Goal: Task Accomplishment & Management: Manage account settings

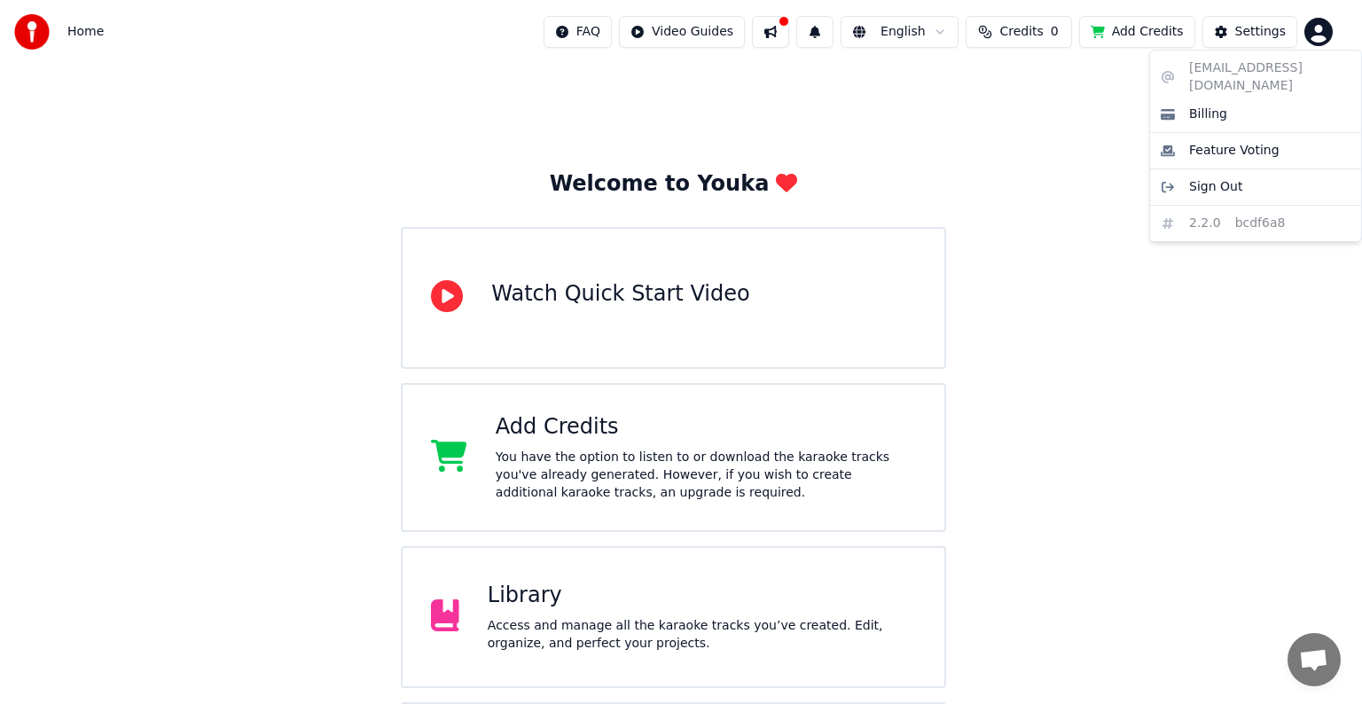
click at [1323, 25] on html "Home FAQ Video Guides English Credits 0 Add Credits Settings Welcome to Youka W…" at bounding box center [681, 425] width 1362 height 851
click at [1246, 100] on div "Billing" at bounding box center [1255, 114] width 204 height 28
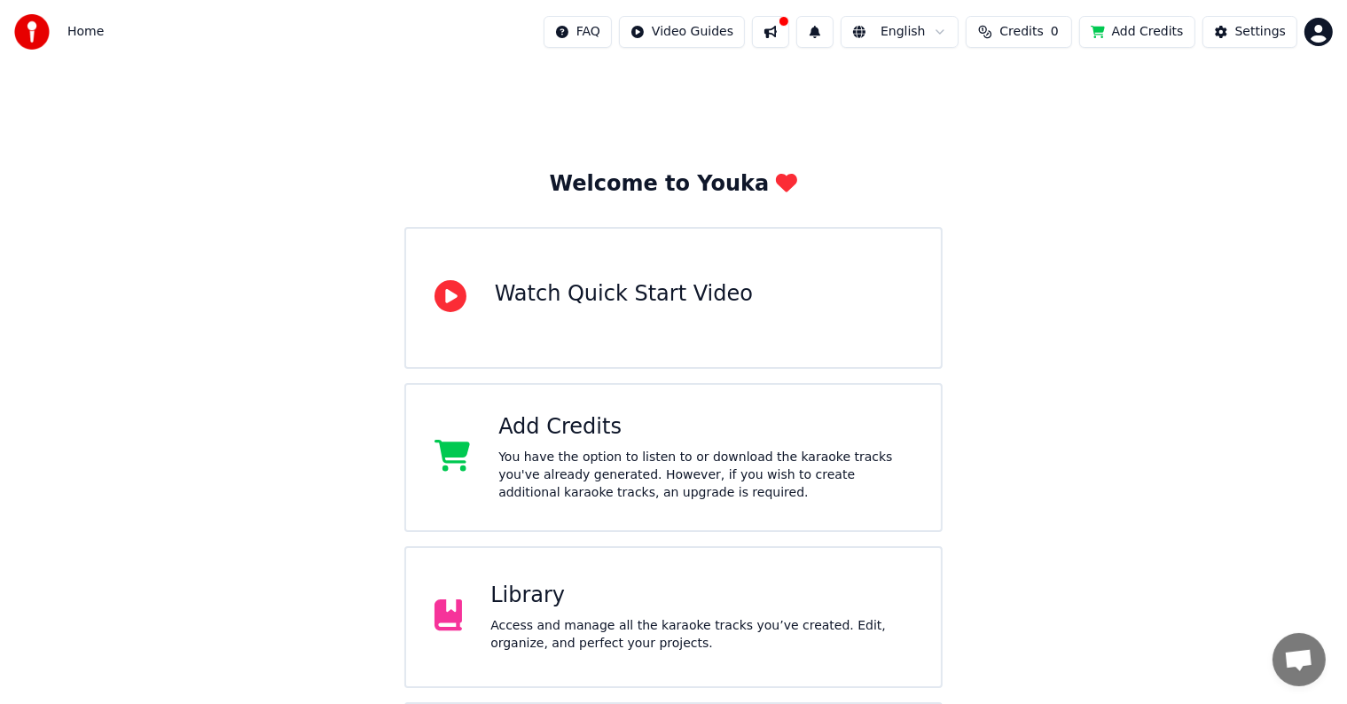
click at [1328, 31] on html "Home FAQ Video Guides English Credits 0 Add Credits Settings Welcome to Youka W…" at bounding box center [673, 425] width 1347 height 851
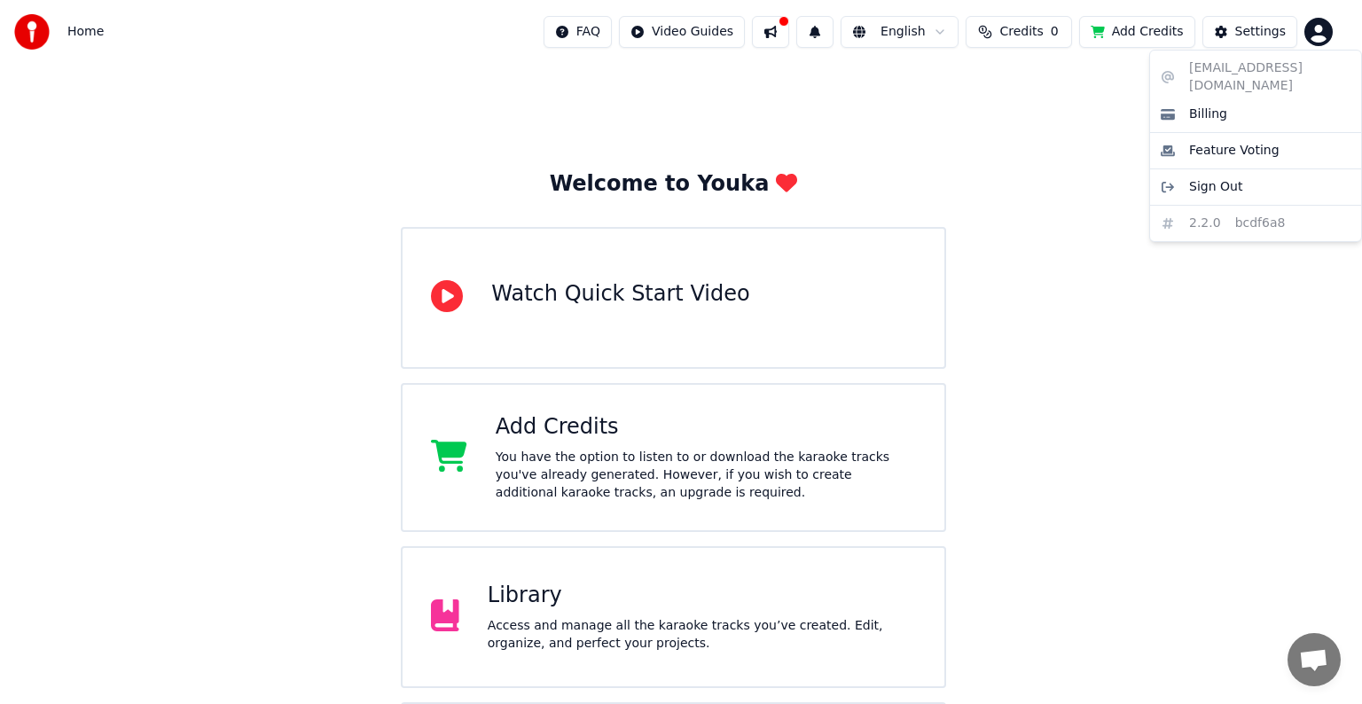
click at [1240, 371] on html "Home FAQ Video Guides English Credits 0 Add Credits Settings Welcome to Youka W…" at bounding box center [681, 425] width 1362 height 851
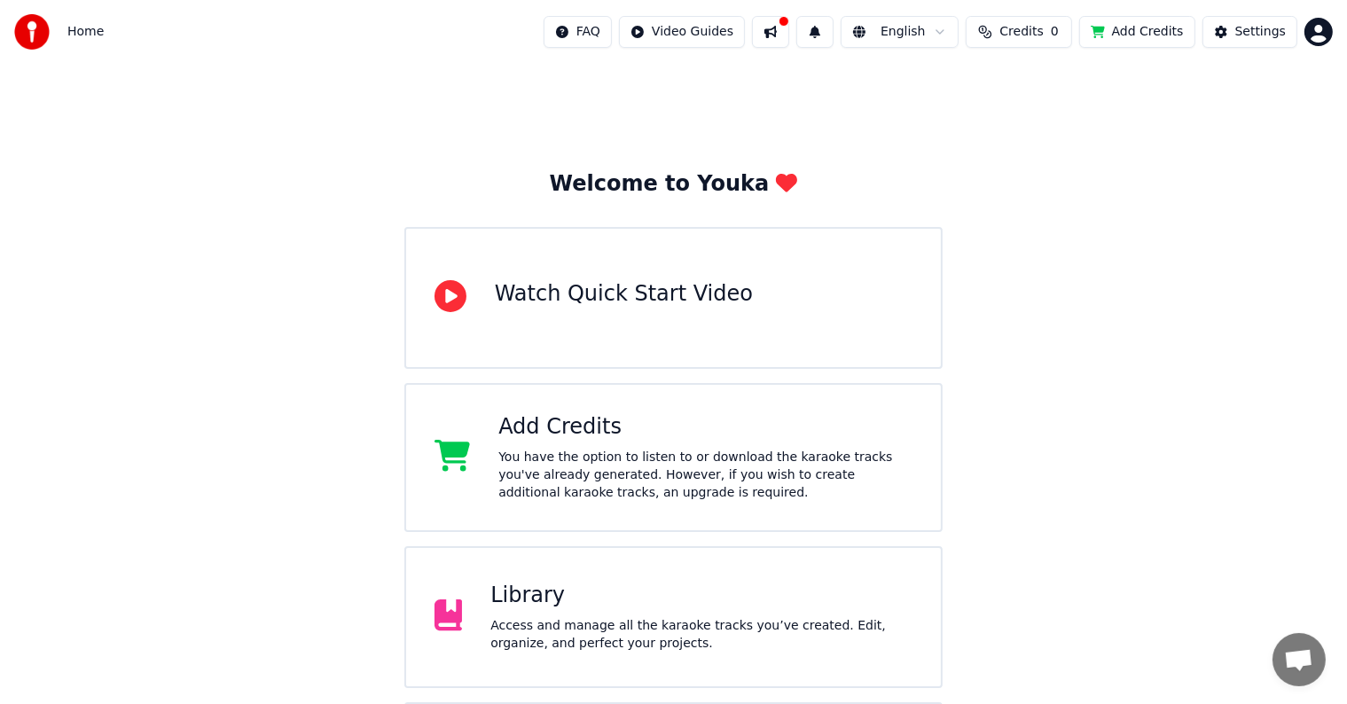
scroll to position [139, 0]
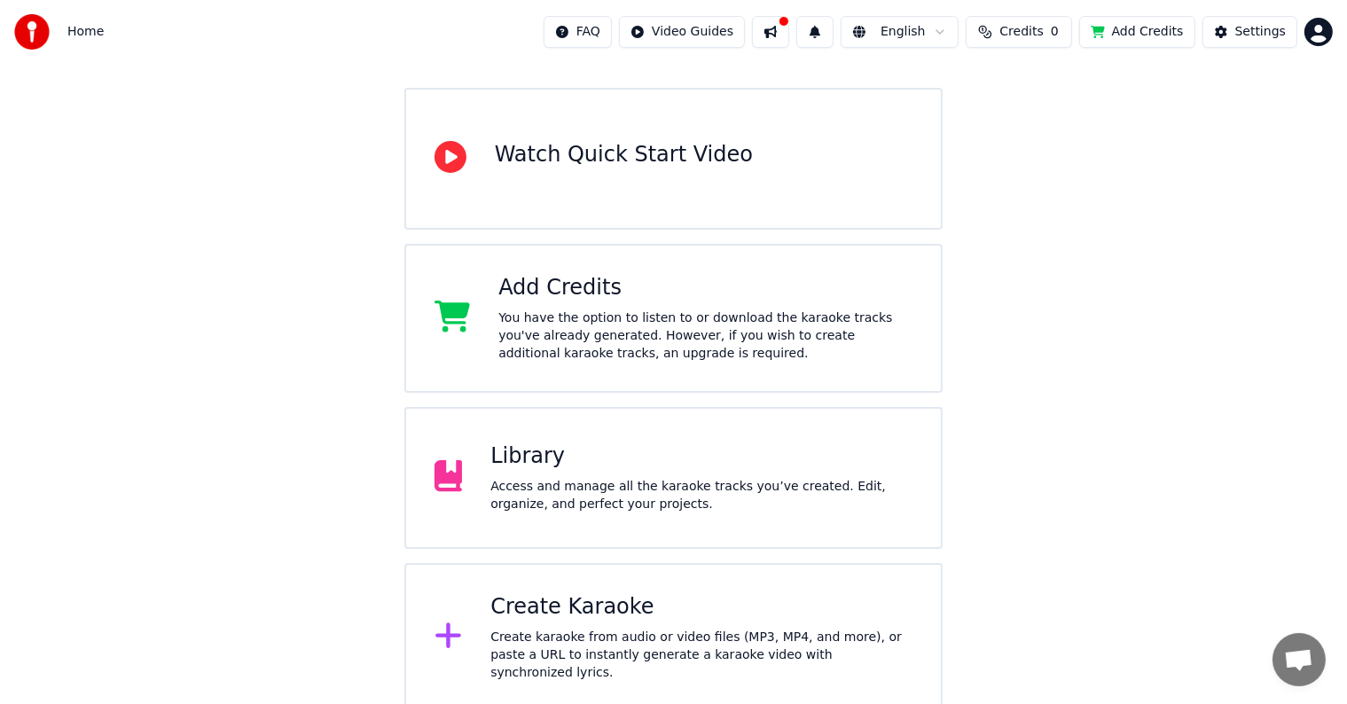
click at [610, 637] on div "Create karaoke from audio or video files (MP3, MP4, and more), or paste a URL t…" at bounding box center [701, 655] width 422 height 53
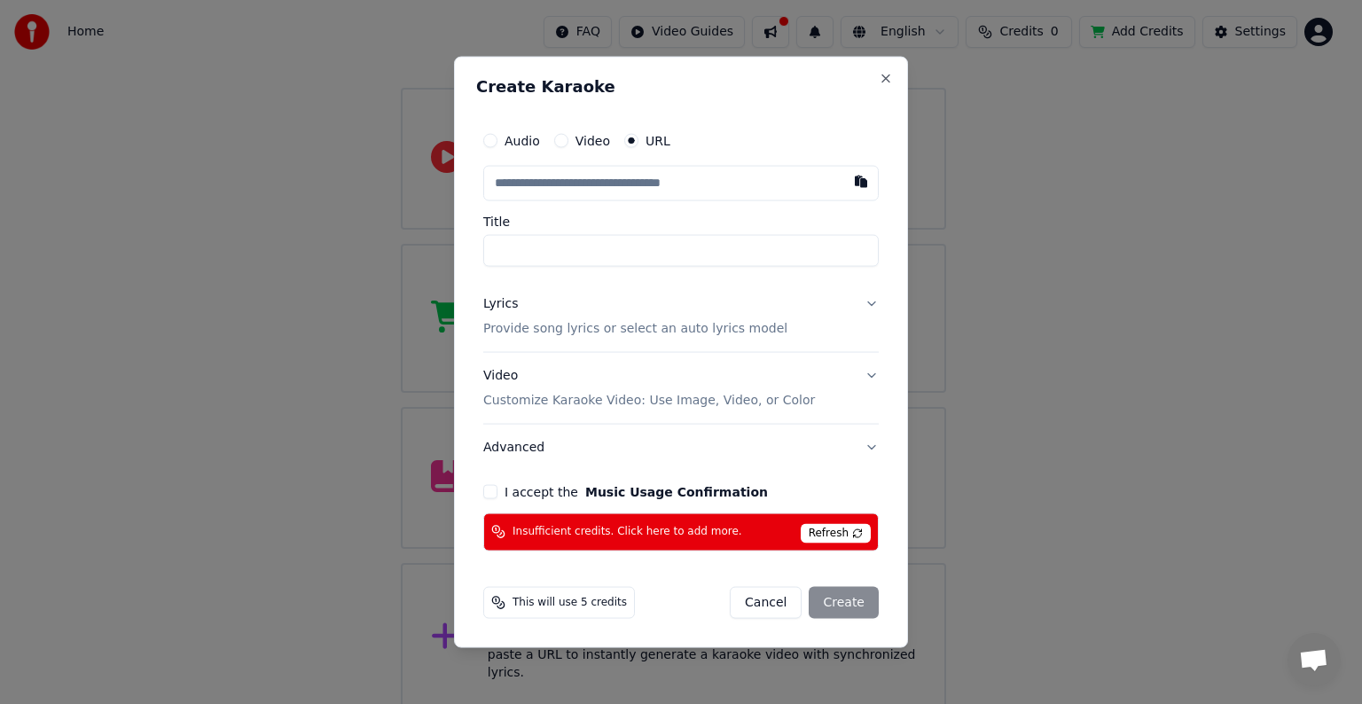
click at [864, 302] on button "Lyrics Provide song lyrics or select an auto lyrics model" at bounding box center [680, 316] width 395 height 71
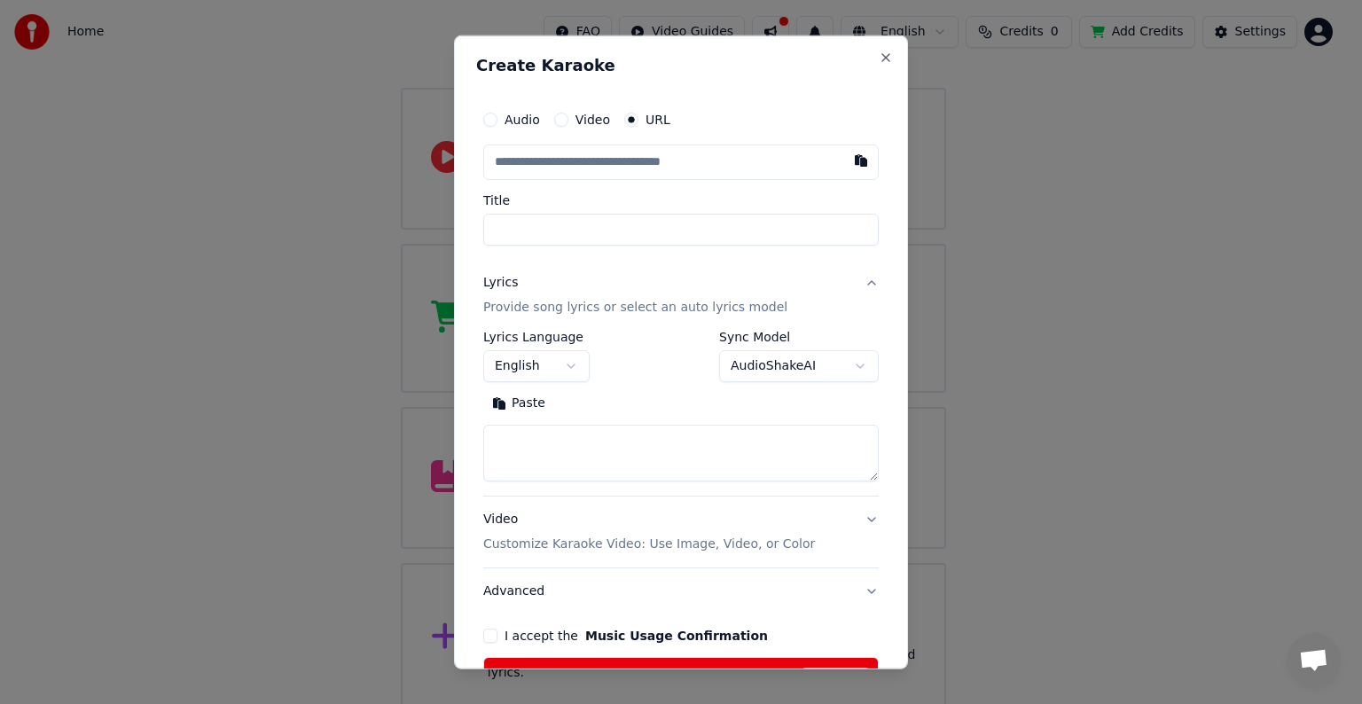
click at [878, 59] on div "**********" at bounding box center [681, 352] width 454 height 634
click at [879, 60] on button "Close" at bounding box center [886, 58] width 14 height 14
select select
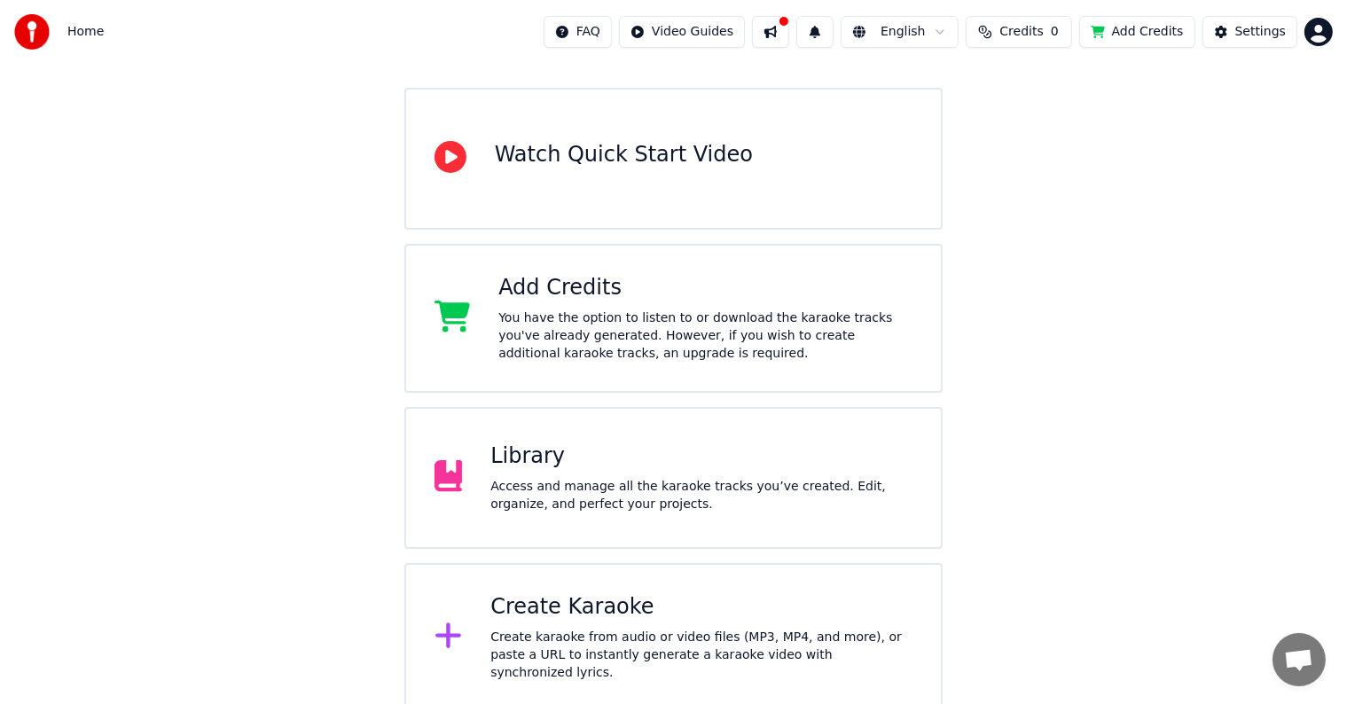
click at [1117, 332] on div "Welcome to Youka Watch Quick Start Video Add Credits You have the option to lis…" at bounding box center [673, 318] width 1347 height 787
click at [1310, 37] on html "Home FAQ Video Guides English Credits 0 Add Credits Settings Welcome to Youka W…" at bounding box center [673, 286] width 1347 height 851
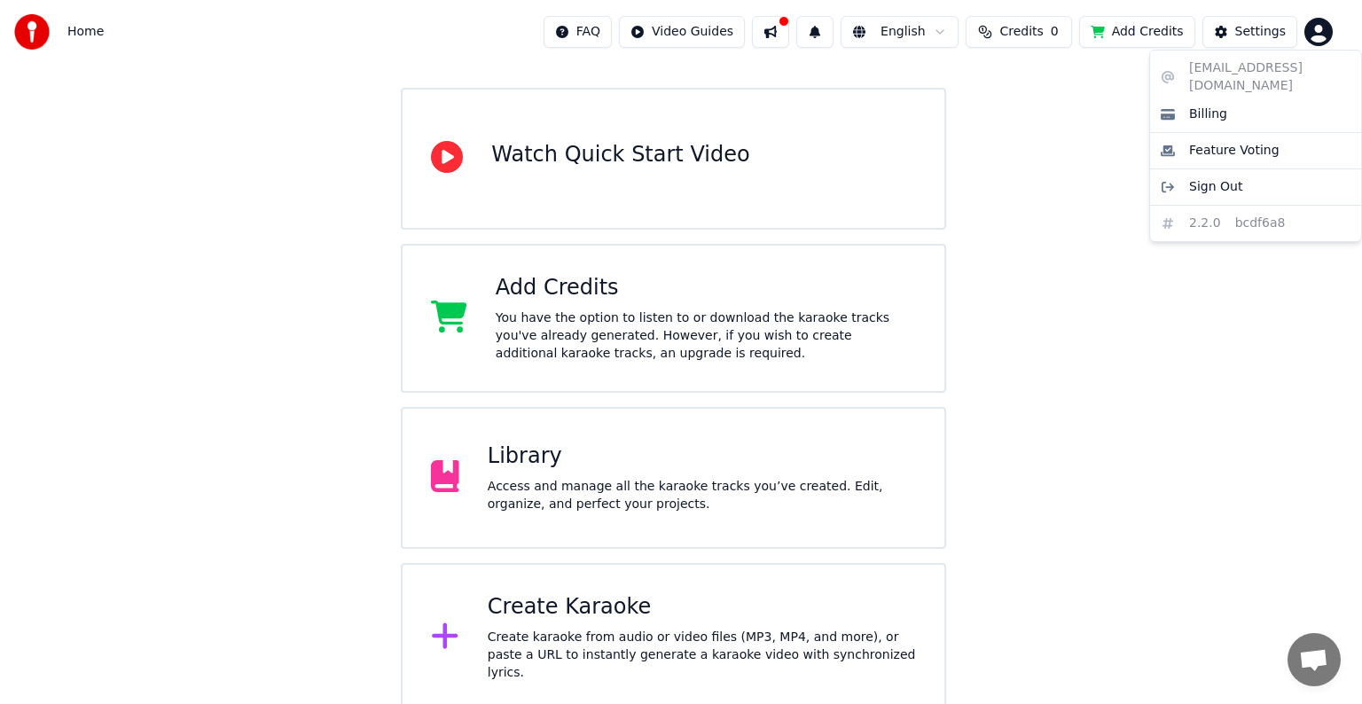
click at [1121, 273] on html "Home FAQ Video Guides English Credits 0 Add Credits Settings Welcome to Youka W…" at bounding box center [681, 286] width 1362 height 851
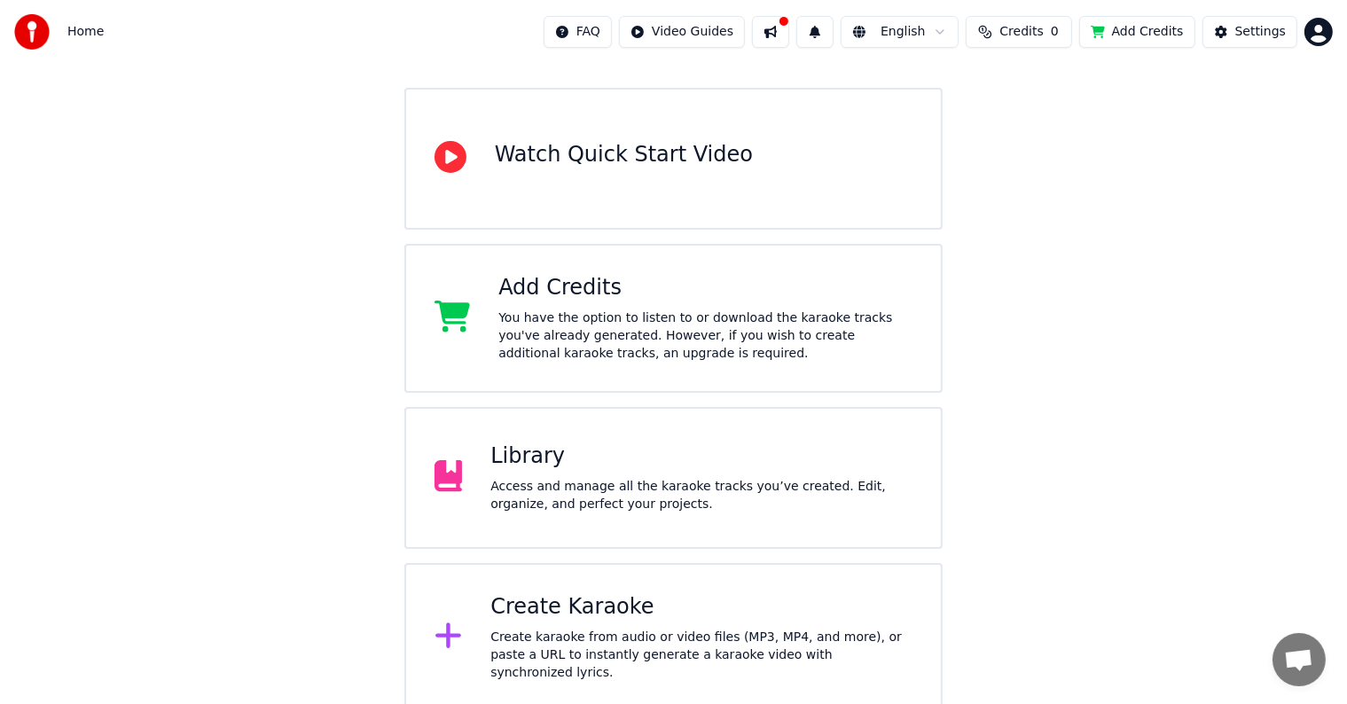
click at [716, 621] on div "Create Karaoke" at bounding box center [701, 607] width 422 height 28
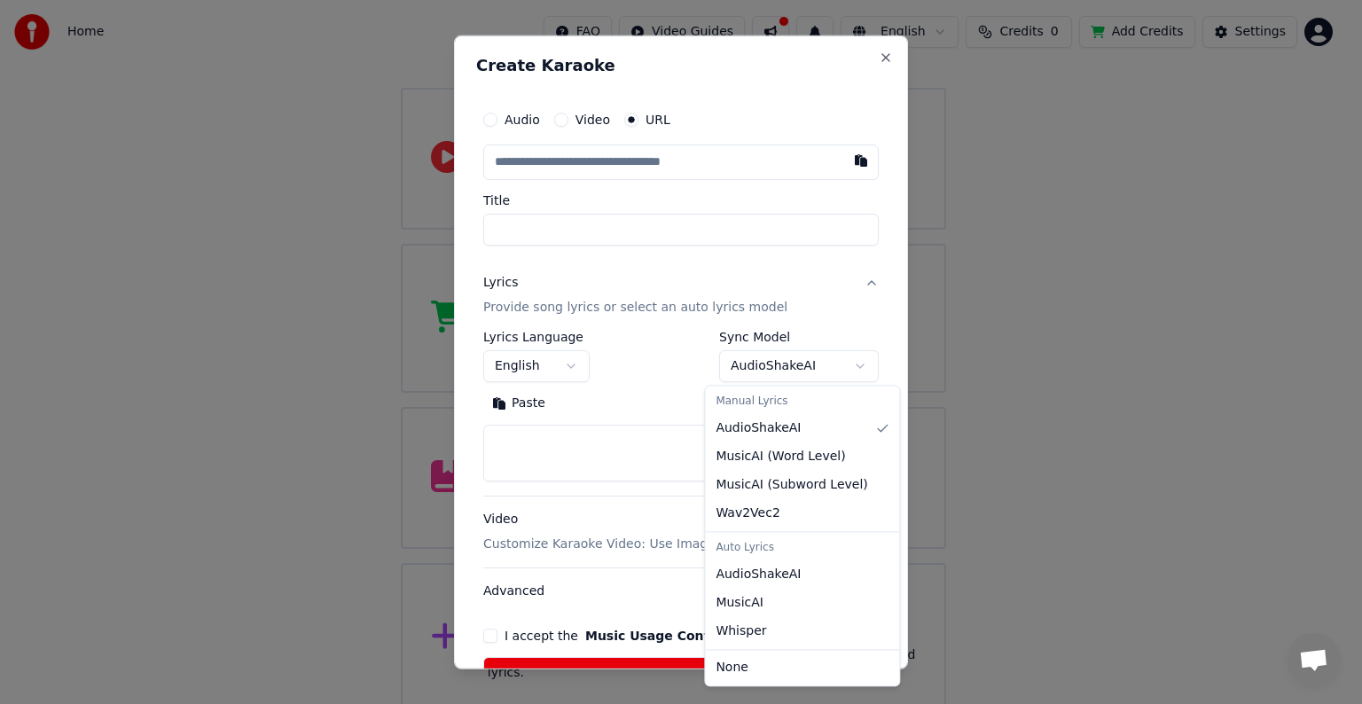
click at [840, 363] on body "**********" at bounding box center [673, 286] width 1347 height 851
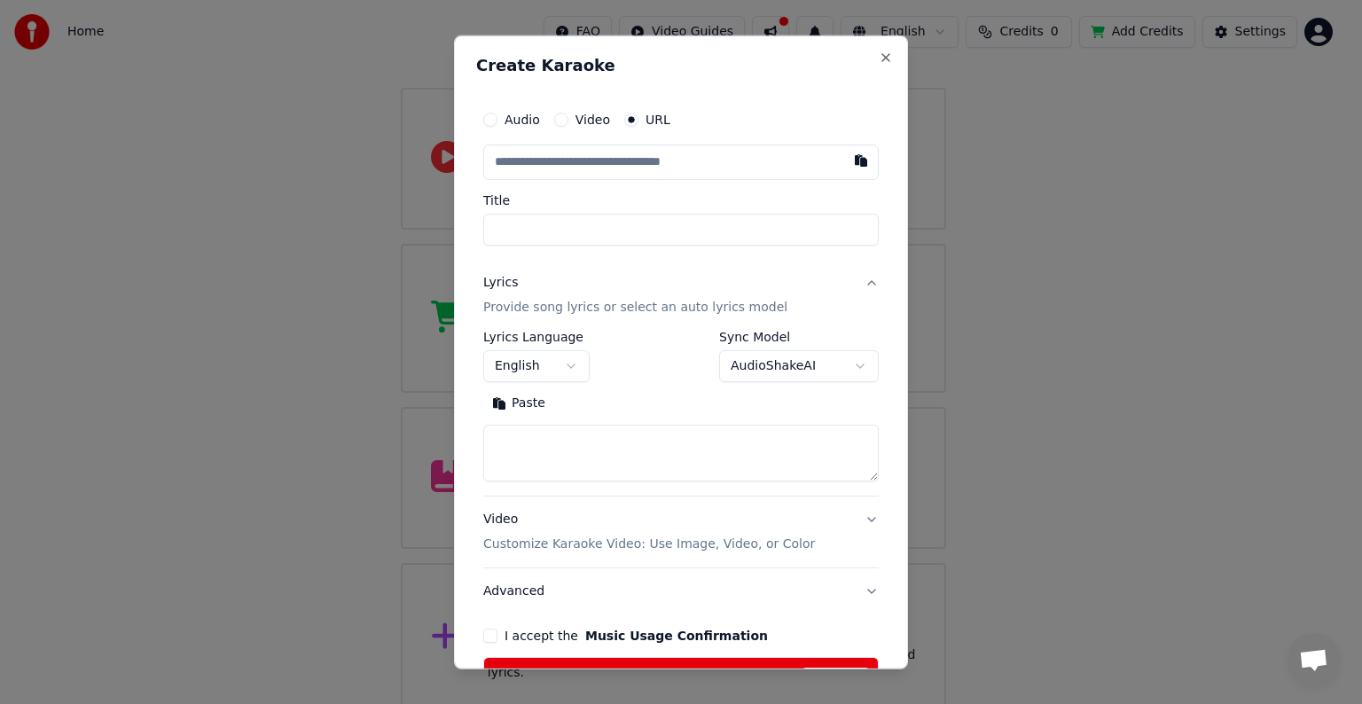
click at [867, 67] on h2 "Create Karaoke" at bounding box center [681, 66] width 410 height 16
drag, startPoint x: 871, startPoint y: 53, endPoint x: 1088, endPoint y: 54, distance: 217.2
click at [879, 53] on button "Close" at bounding box center [886, 58] width 14 height 14
select select
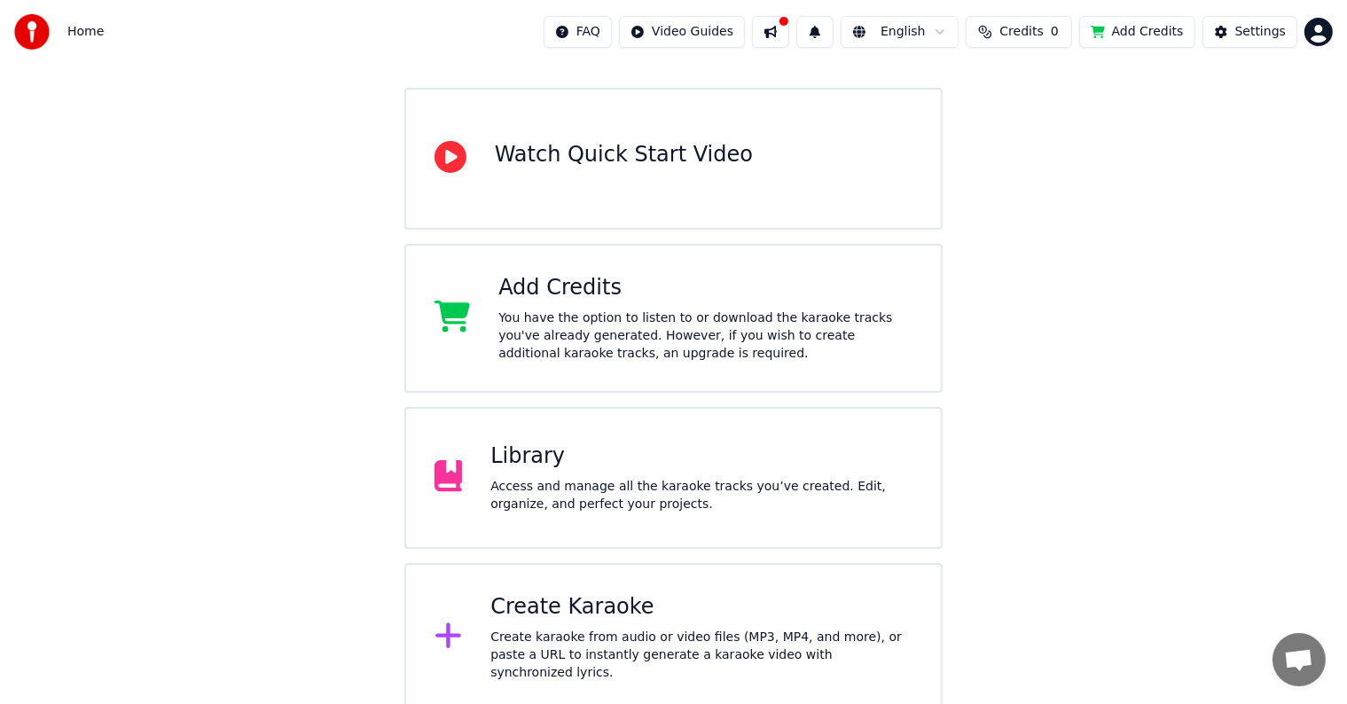
click at [1142, 33] on button "Add Credits" at bounding box center [1137, 32] width 116 height 32
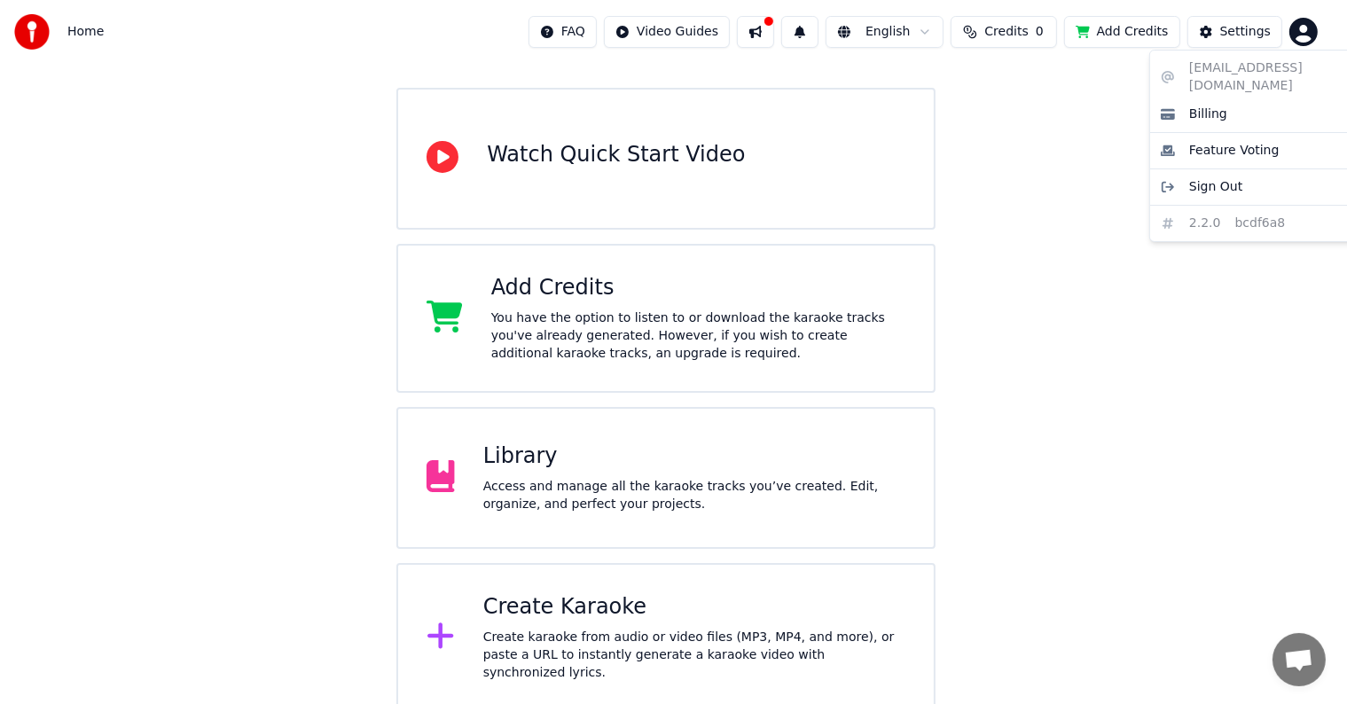
click at [1309, 24] on html "Home FAQ Video Guides English Credits 0 Add Credits Settings Welcome to Youka W…" at bounding box center [673, 286] width 1347 height 851
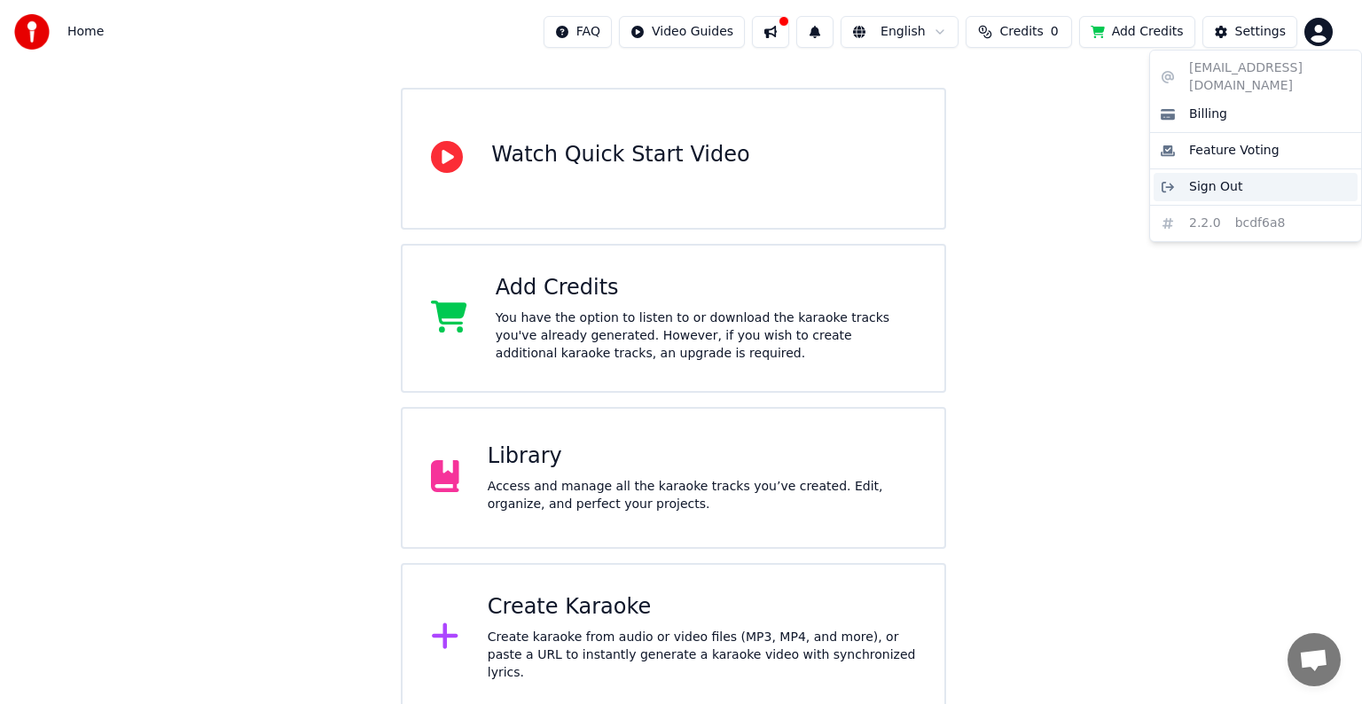
click at [1227, 178] on span "Sign Out" at bounding box center [1215, 187] width 53 height 18
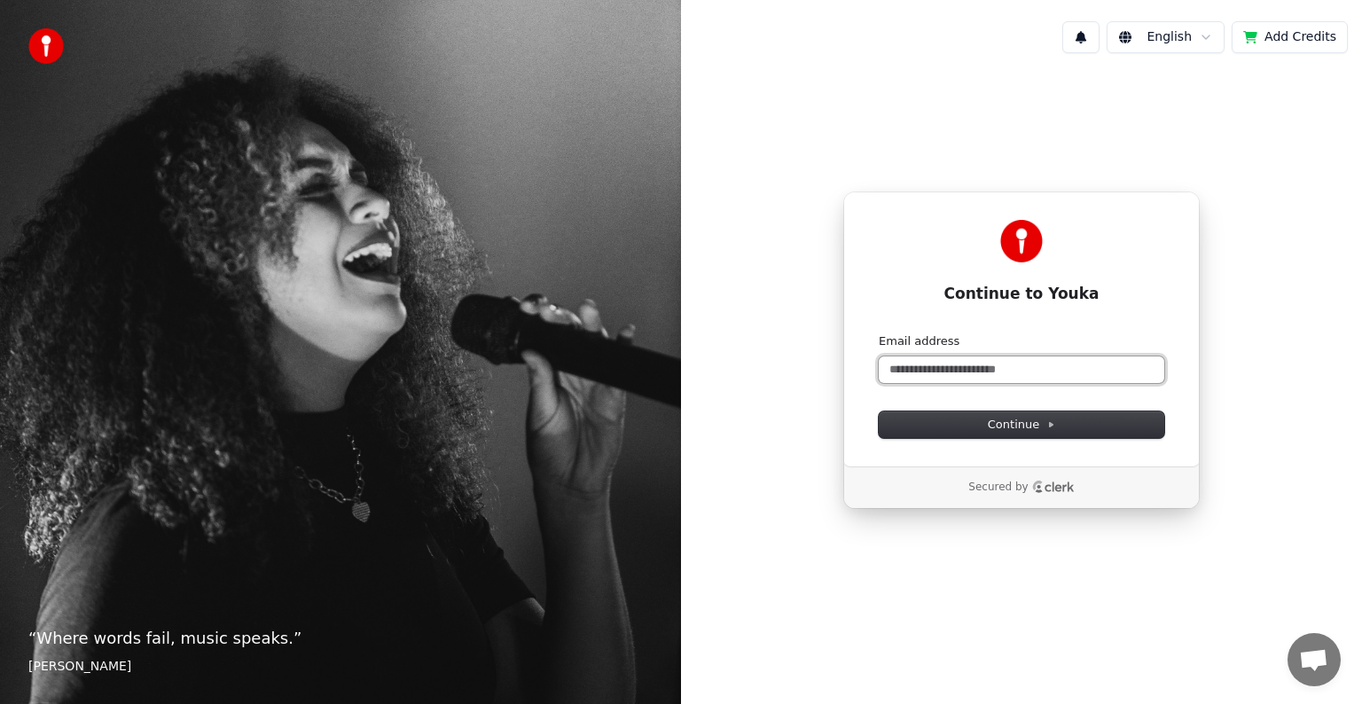
click at [977, 366] on input "Email address" at bounding box center [1021, 369] width 285 height 27
click at [879, 333] on button "submit" at bounding box center [879, 333] width 0 height 0
type input "**********"
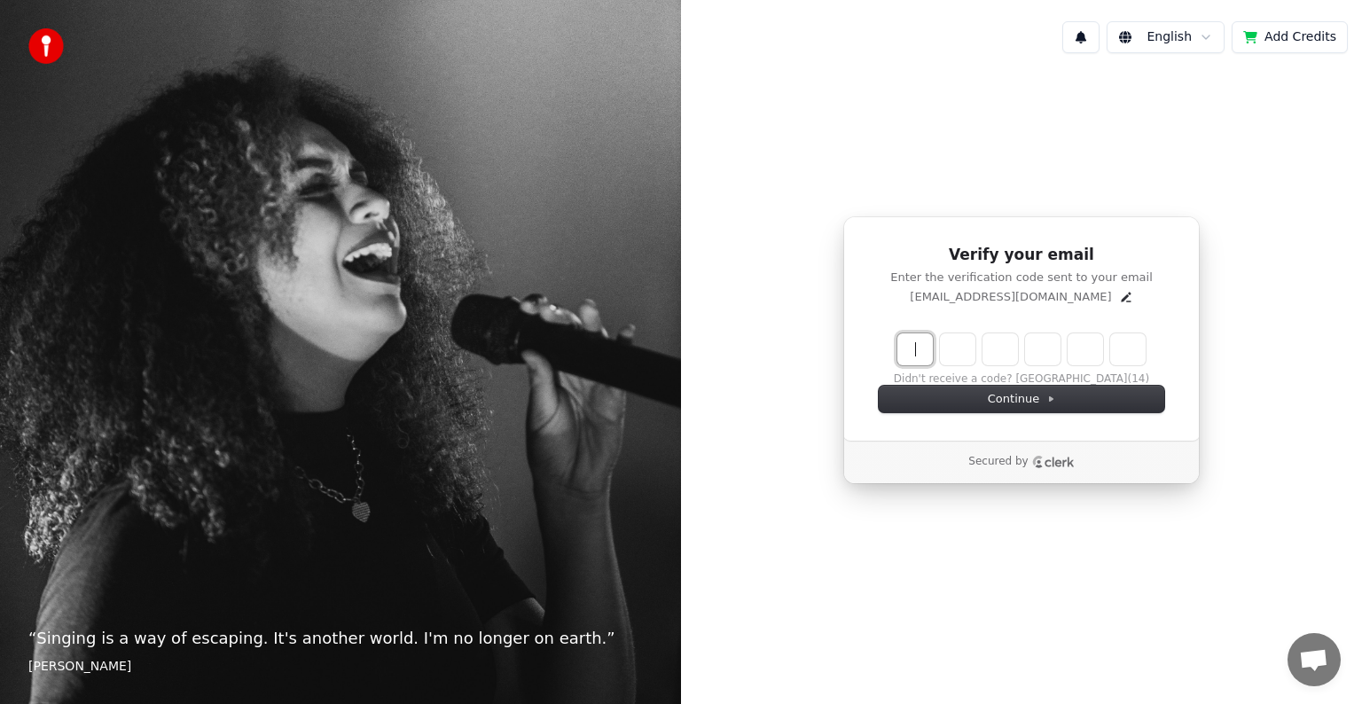
click at [925, 348] on input "Enter verification code" at bounding box center [1021, 349] width 248 height 32
type input "******"
